Goal: Information Seeking & Learning: Learn about a topic

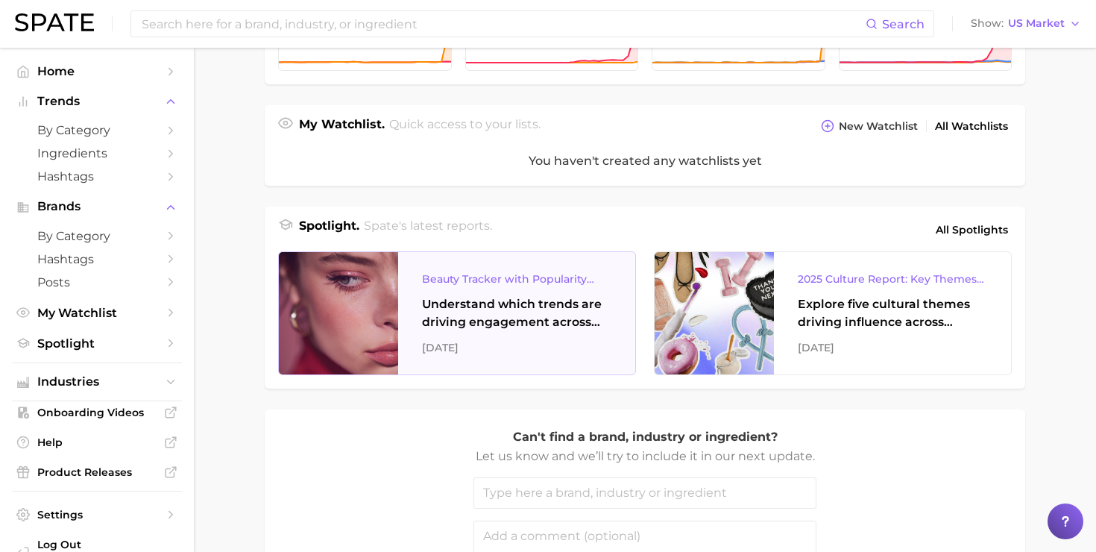
scroll to position [637, 0]
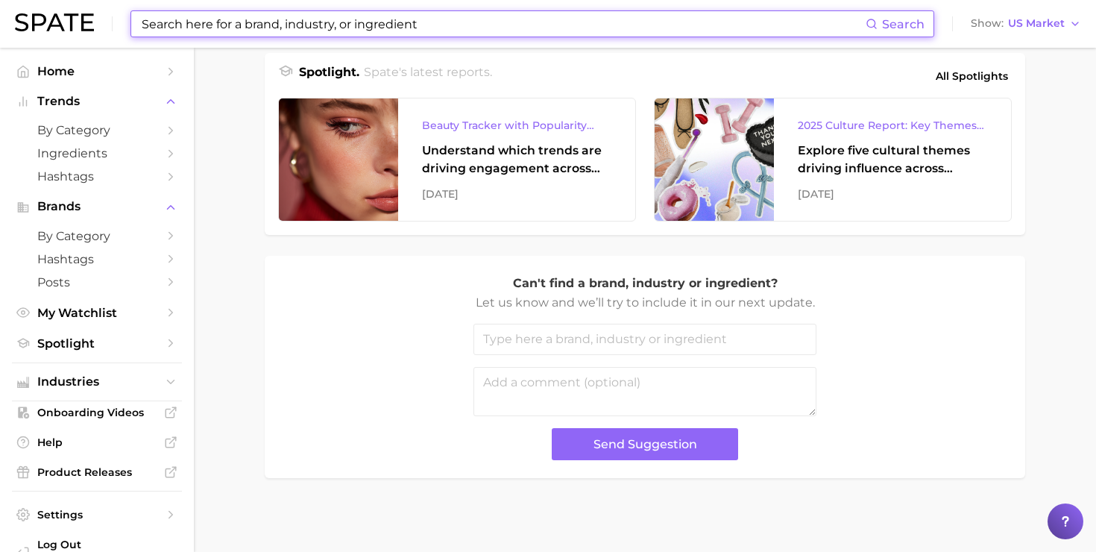
click at [207, 19] on input at bounding box center [503, 23] width 726 height 25
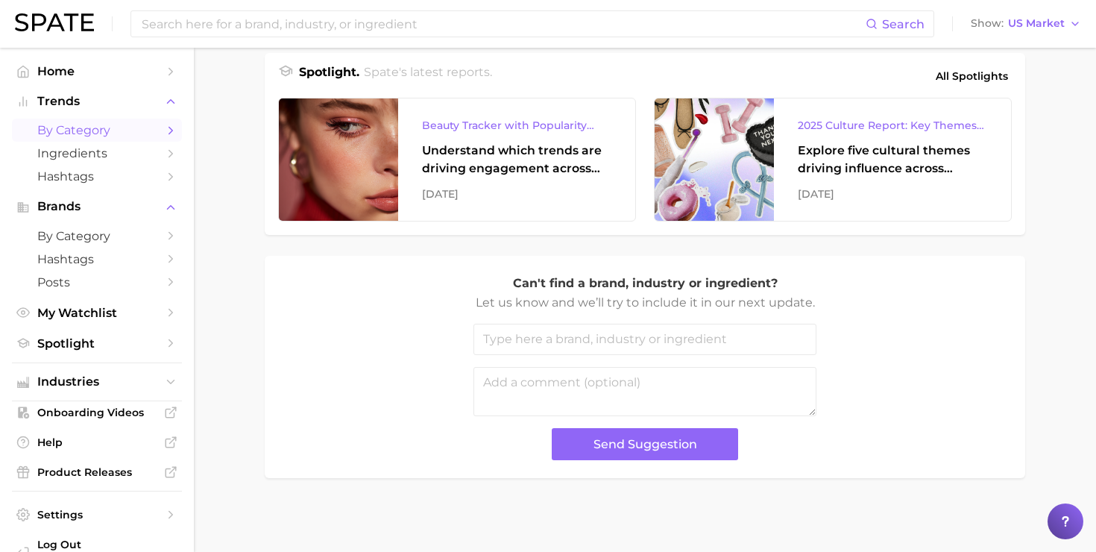
click at [174, 123] on link "by Category" at bounding box center [97, 130] width 170 height 23
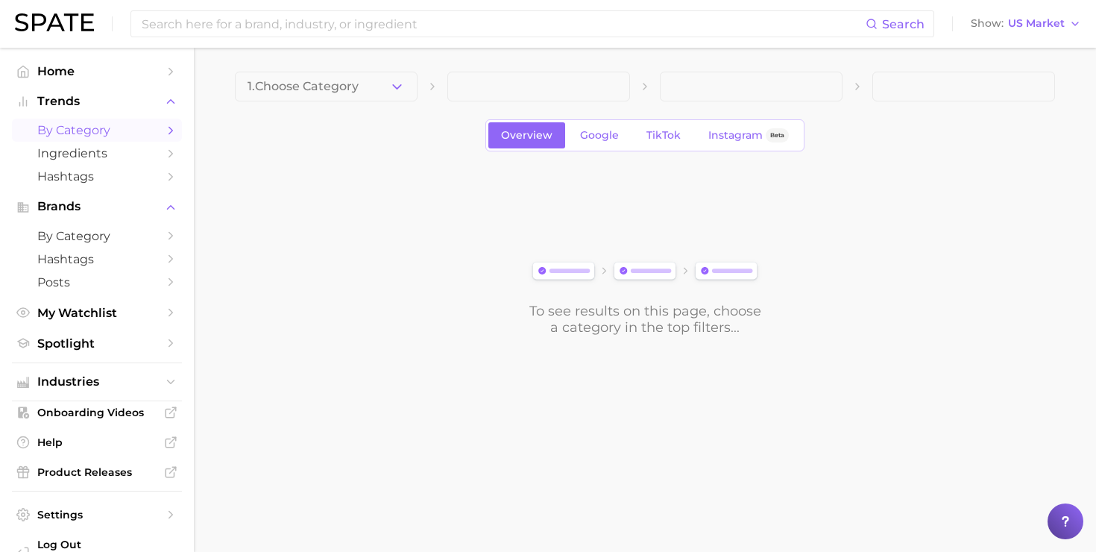
click at [169, 133] on icon "Sidebar" at bounding box center [170, 130] width 13 height 13
click at [166, 156] on icon "Sidebar" at bounding box center [170, 153] width 13 height 13
click at [104, 156] on span "Ingredients" at bounding box center [96, 153] width 119 height 14
click at [324, 80] on span "1. Choose Category" at bounding box center [303, 86] width 111 height 13
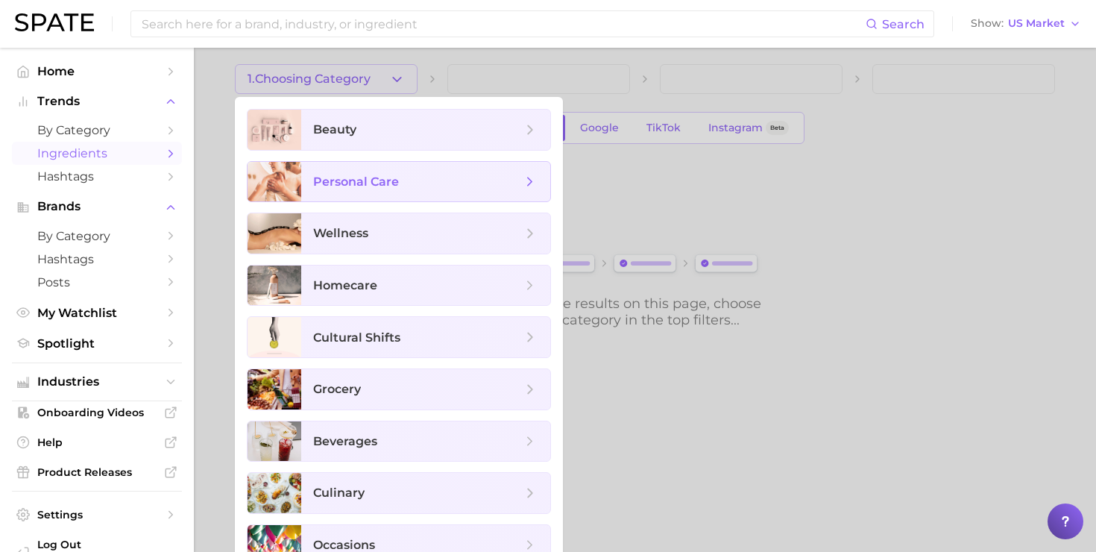
scroll to position [33, 0]
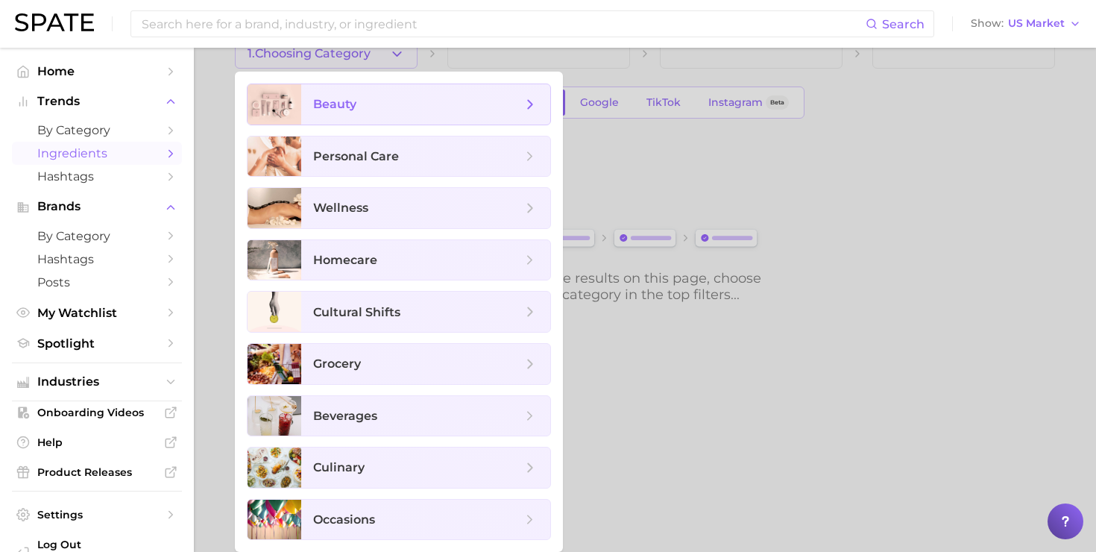
click at [441, 90] on span "beauty" at bounding box center [425, 104] width 249 height 40
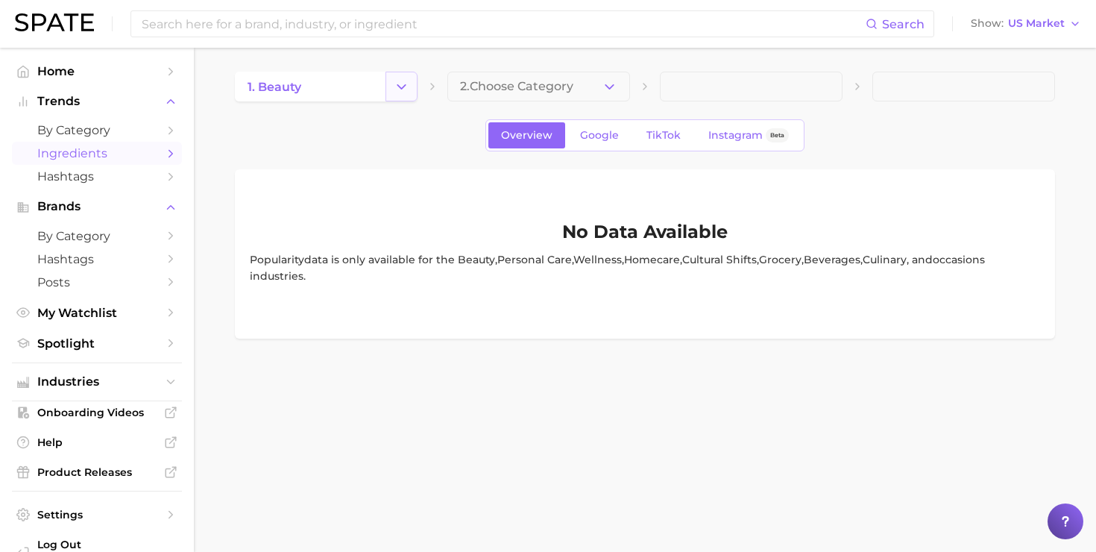
click at [400, 84] on icon "Change Category" at bounding box center [402, 87] width 16 height 16
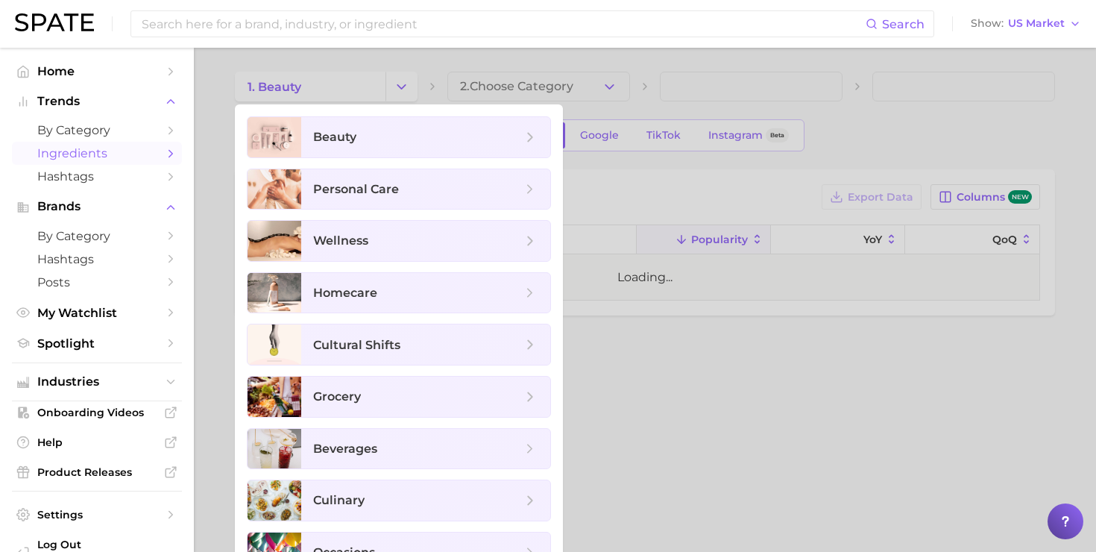
click at [547, 78] on div at bounding box center [548, 276] width 1096 height 552
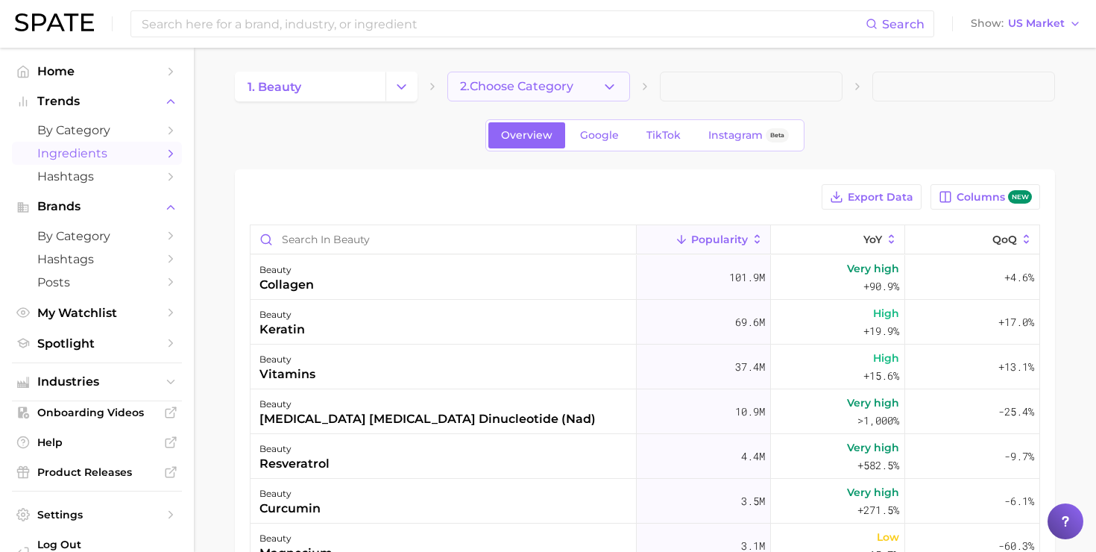
click at [515, 88] on span "2. Choose Category" at bounding box center [516, 86] width 113 height 13
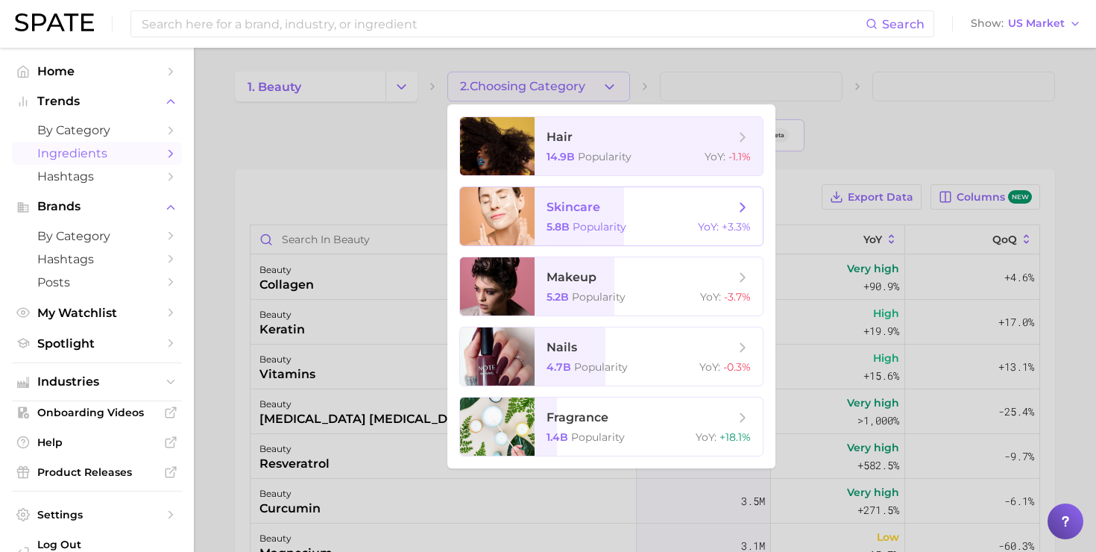
click at [570, 227] on span "5.8b Popularity" at bounding box center [587, 226] width 80 height 13
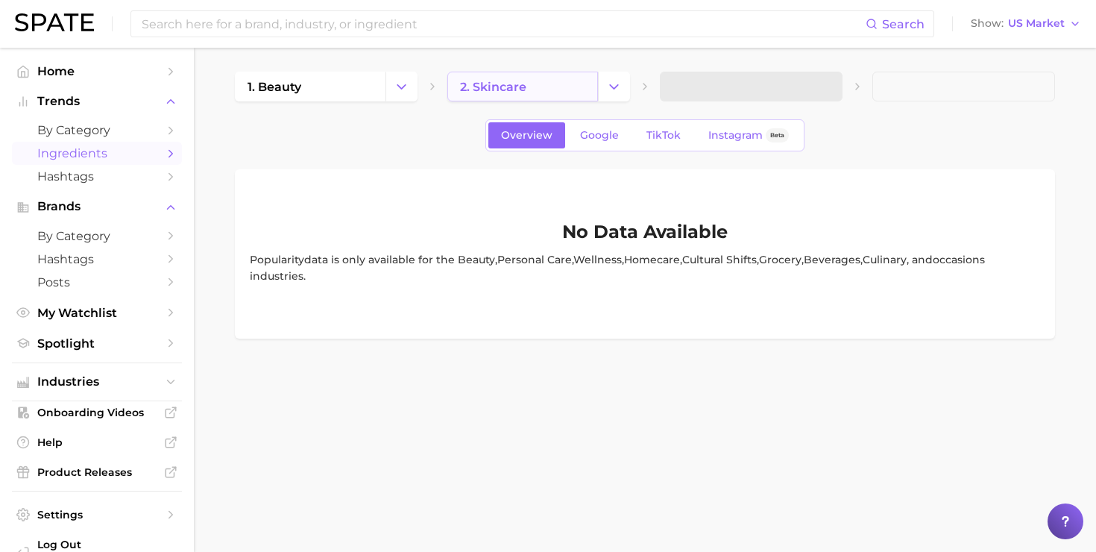
click at [517, 89] on span "2. skincare" at bounding box center [493, 87] width 66 height 14
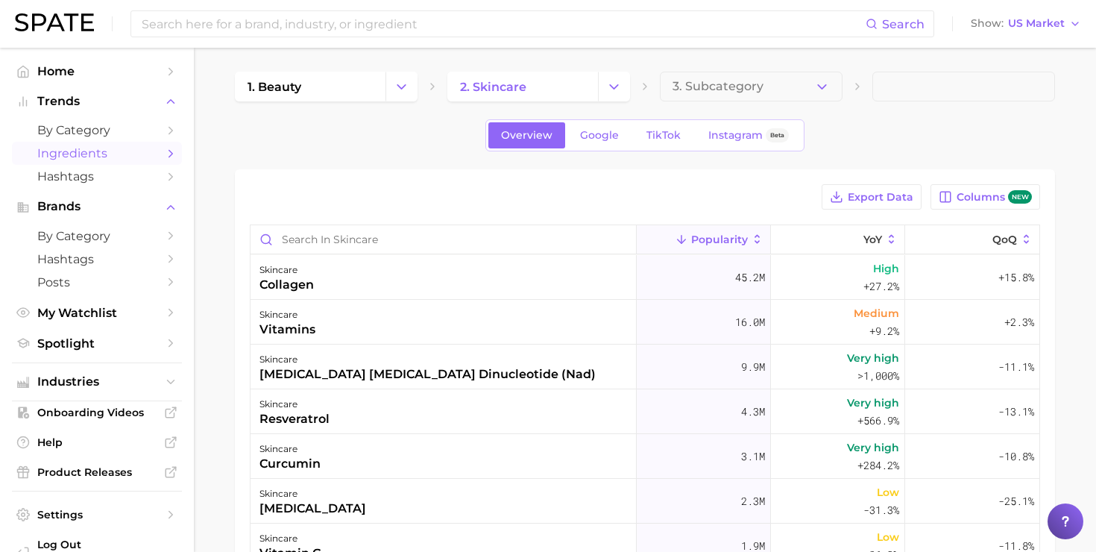
click at [737, 236] on span "Popularity" at bounding box center [719, 239] width 57 height 12
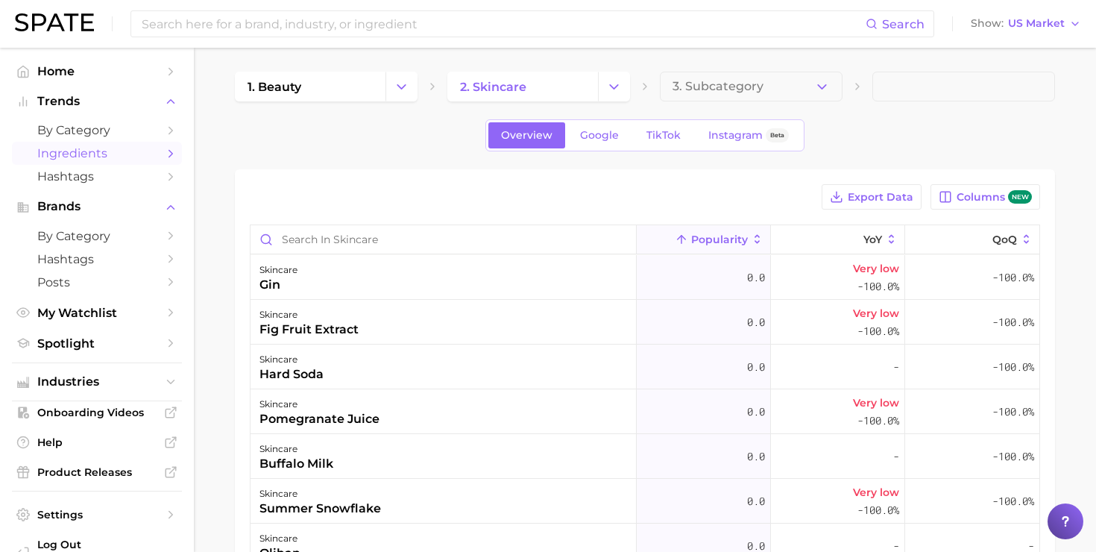
click at [717, 236] on span "Popularity" at bounding box center [719, 239] width 57 height 12
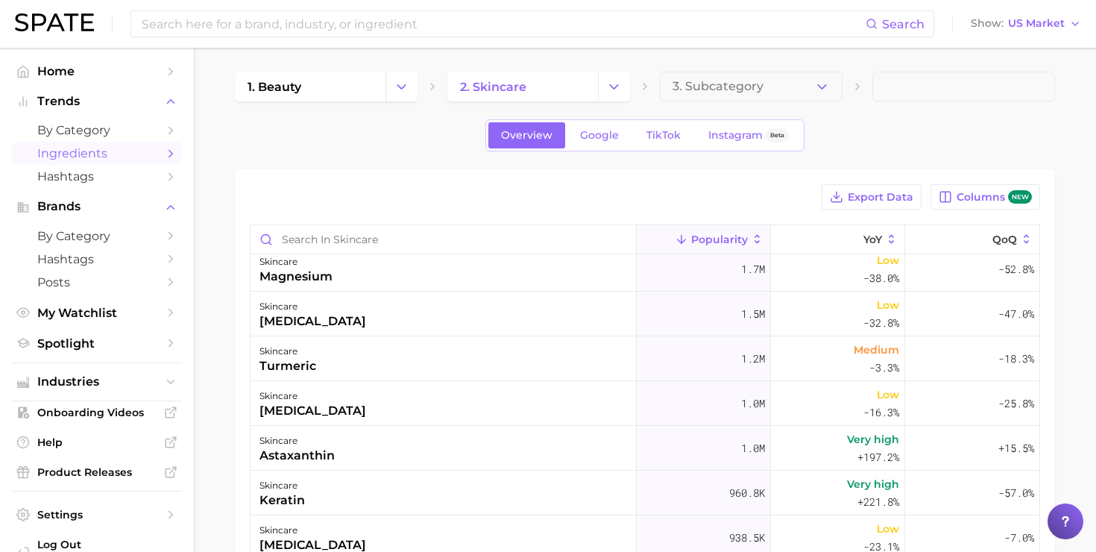
scroll to position [502, 0]
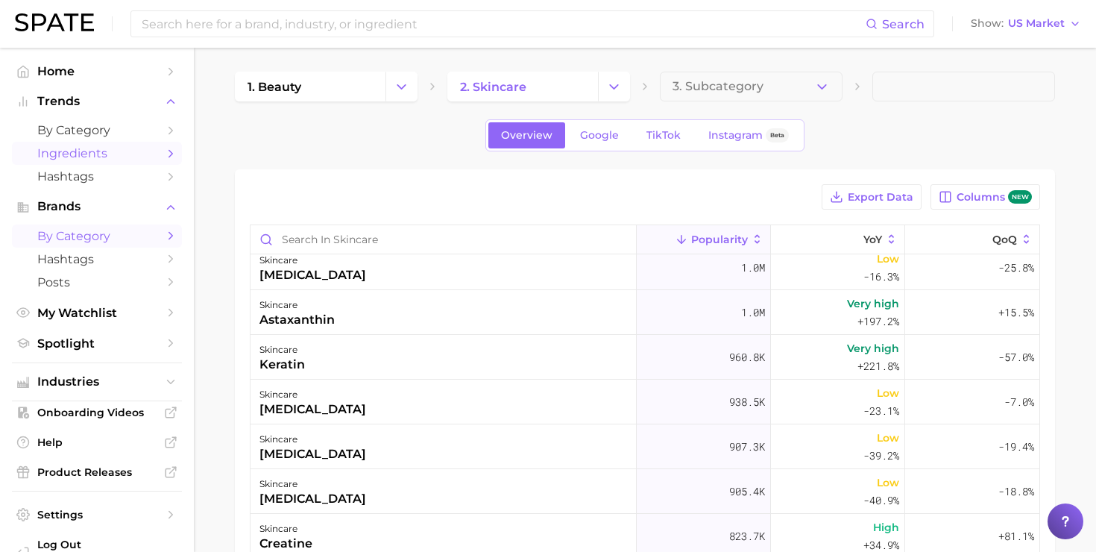
click at [137, 235] on span "by Category" at bounding box center [96, 236] width 119 height 14
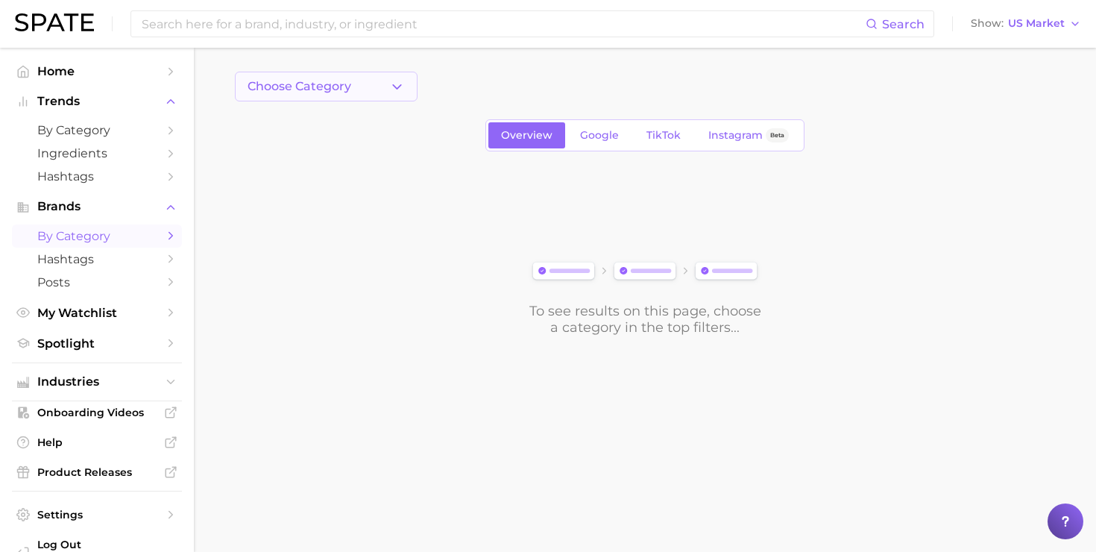
click at [346, 81] on span "Choose Category" at bounding box center [300, 86] width 104 height 13
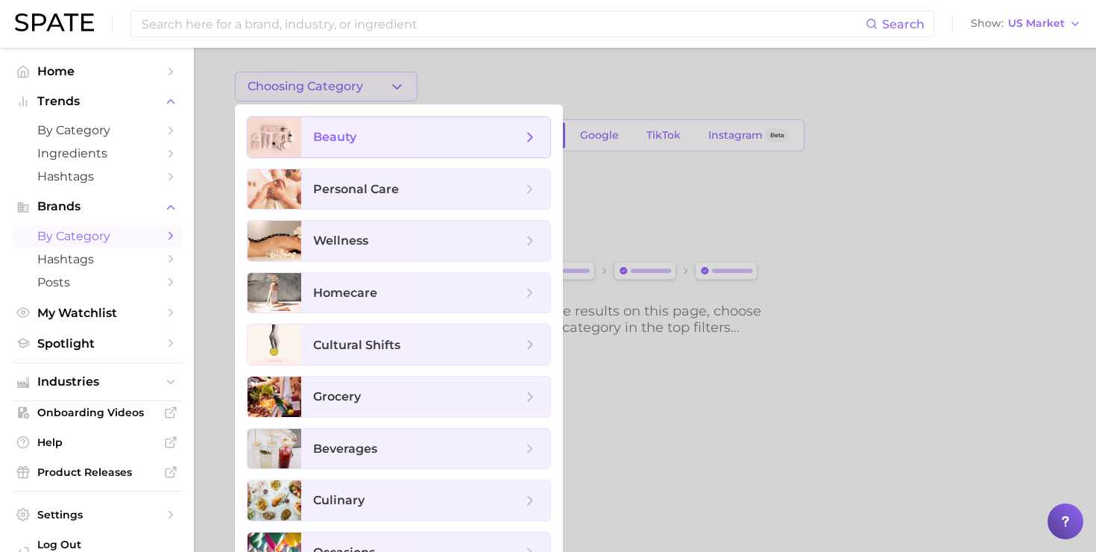
click at [352, 127] on span "beauty" at bounding box center [425, 137] width 249 height 40
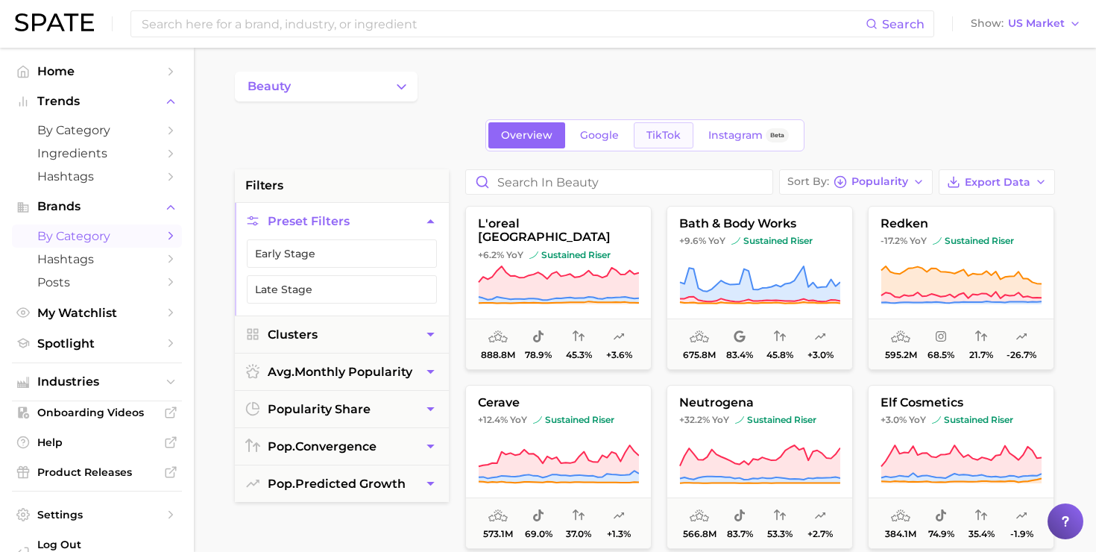
click at [663, 138] on span "TikTok" at bounding box center [663, 135] width 34 height 13
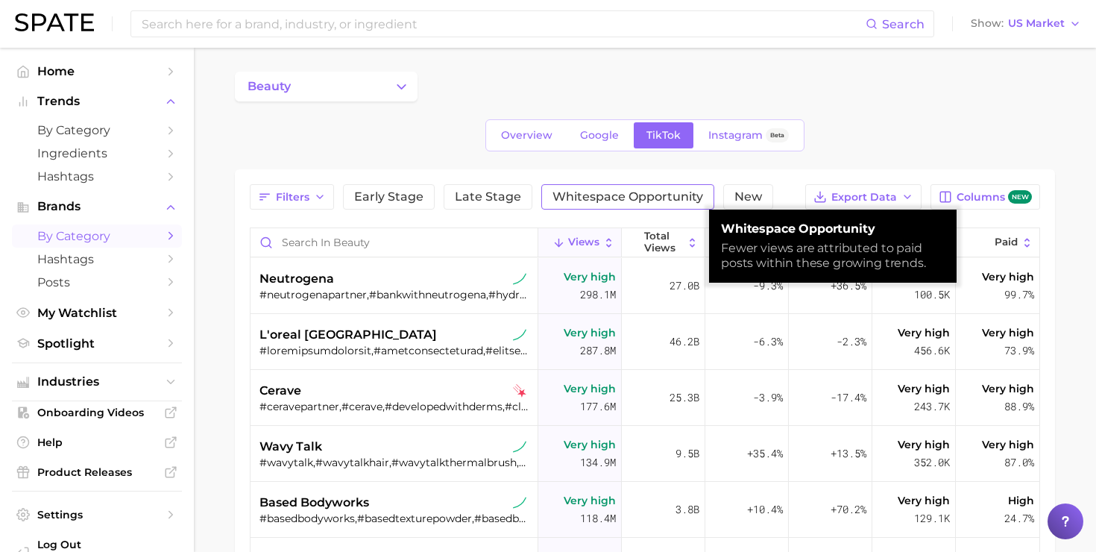
click at [561, 205] on button "Whitespace Opportunity" at bounding box center [627, 196] width 173 height 25
